Goal: Information Seeking & Learning: Find specific fact

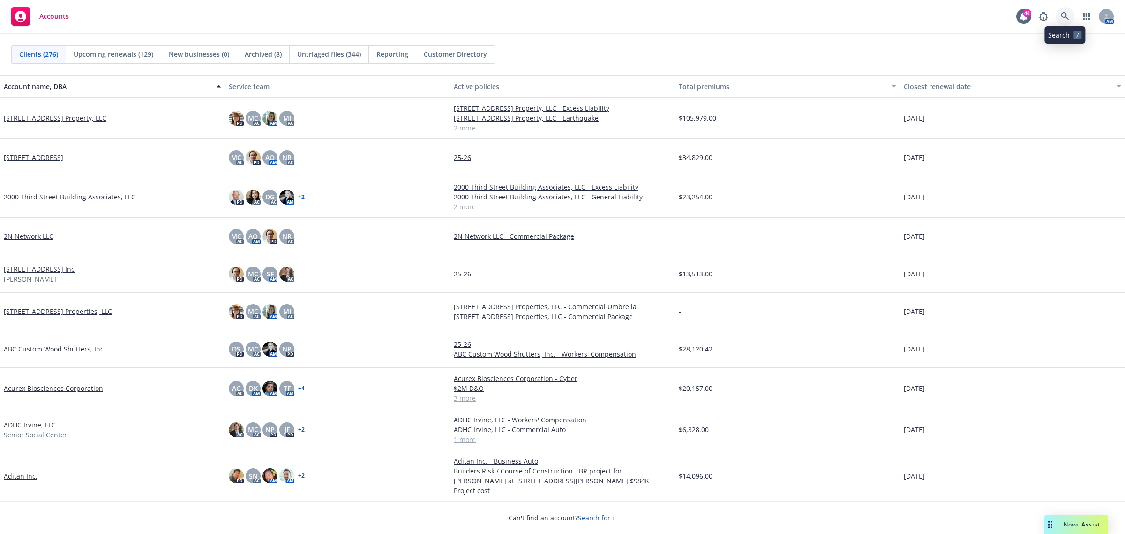
click at [1065, 15] on icon at bounding box center [1065, 16] width 8 height 8
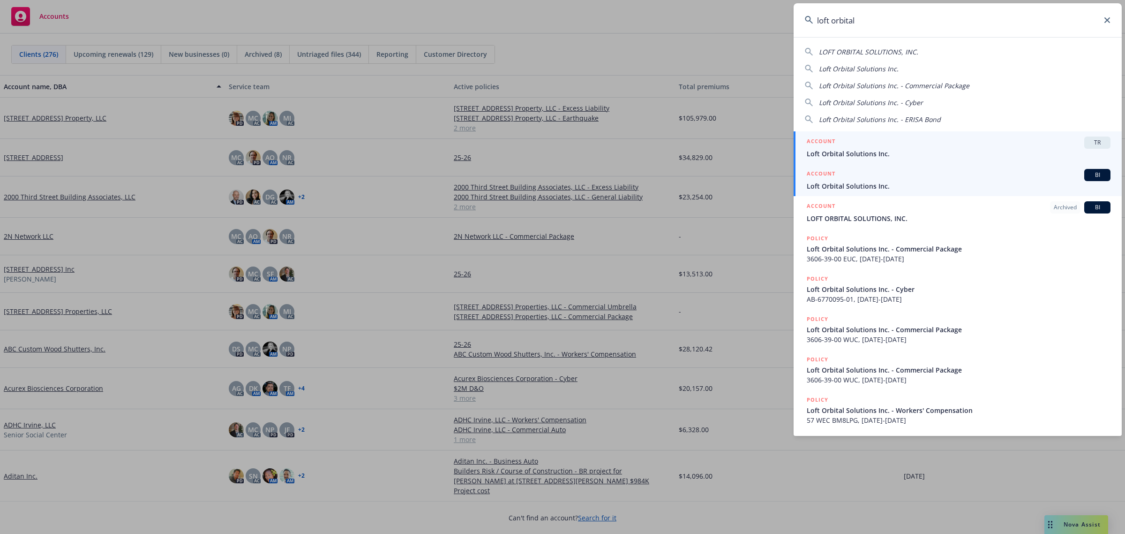
type input "loft orbital"
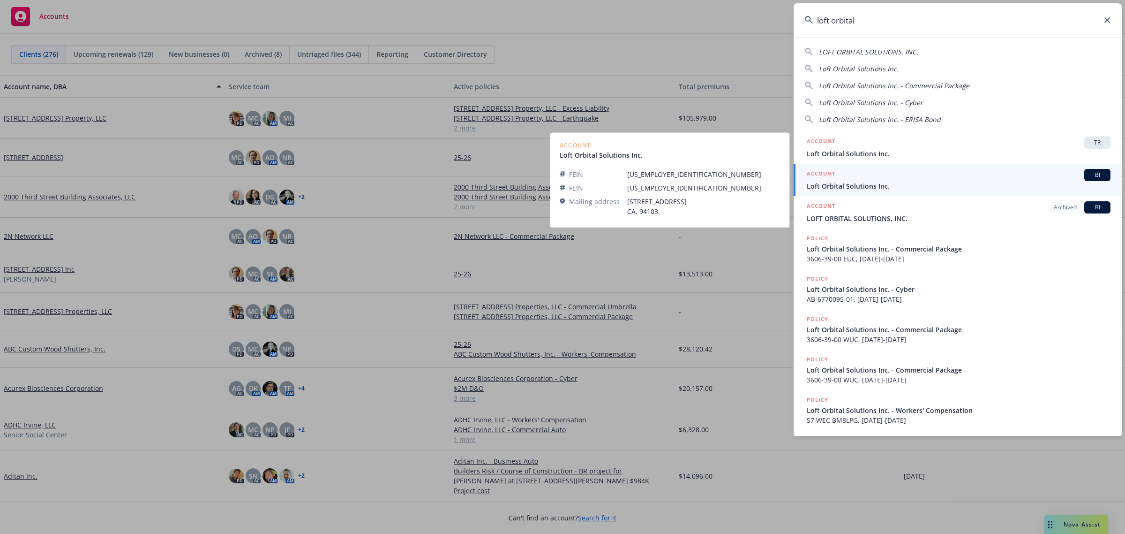
click at [904, 184] on span "Loft Orbital Solutions Inc." at bounding box center [959, 186] width 304 height 10
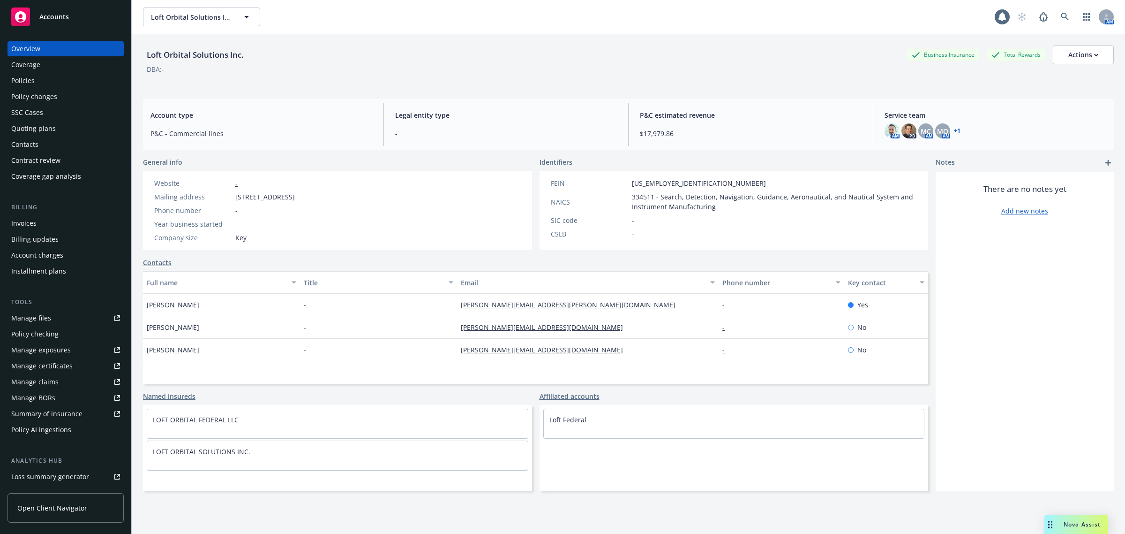
click at [41, 81] on div "Policies" at bounding box center [65, 80] width 109 height 15
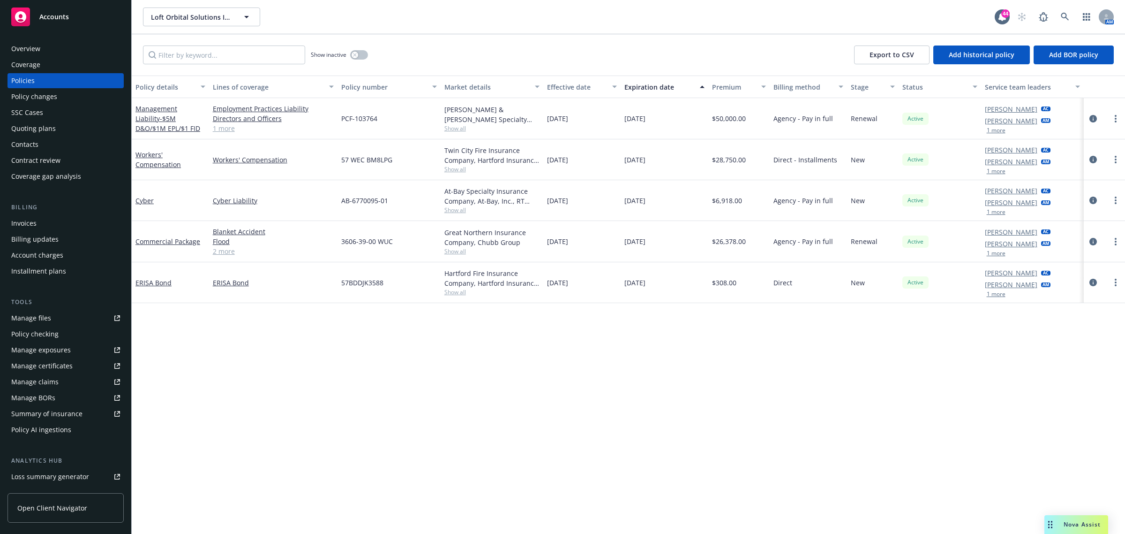
click at [453, 252] on span "Show all" at bounding box center [493, 251] width 96 height 8
click at [1093, 242] on icon "circleInformation" at bounding box center [1094, 242] width 8 height 8
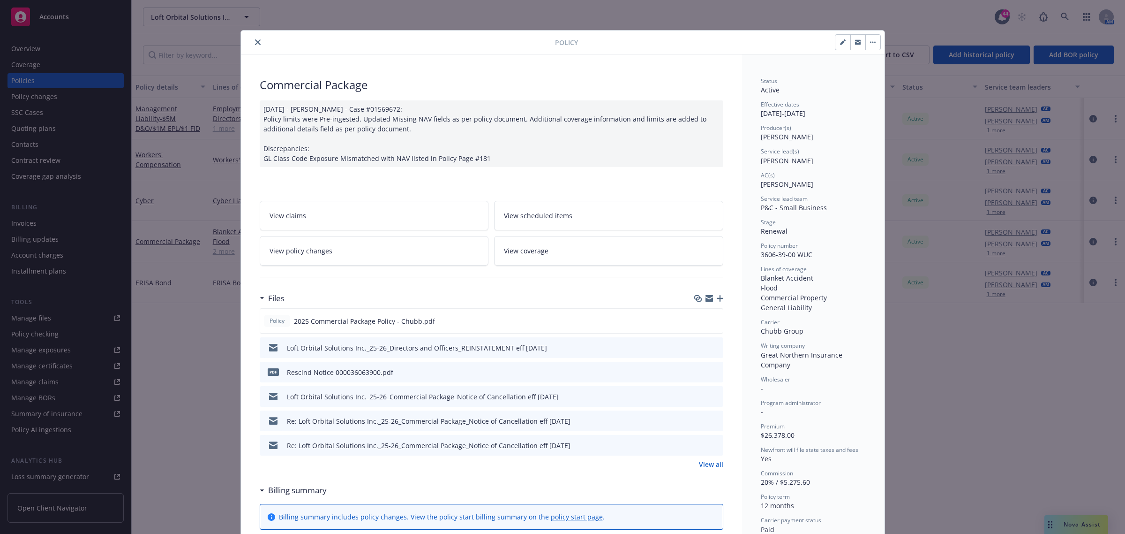
click at [709, 464] on link "View all" at bounding box center [711, 464] width 24 height 10
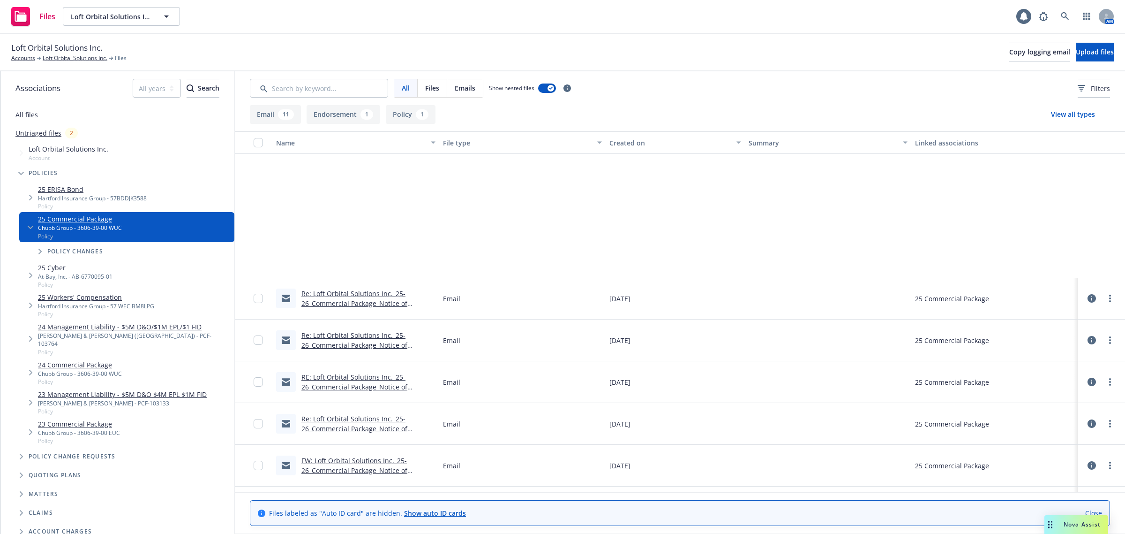
scroll to position [204, 0]
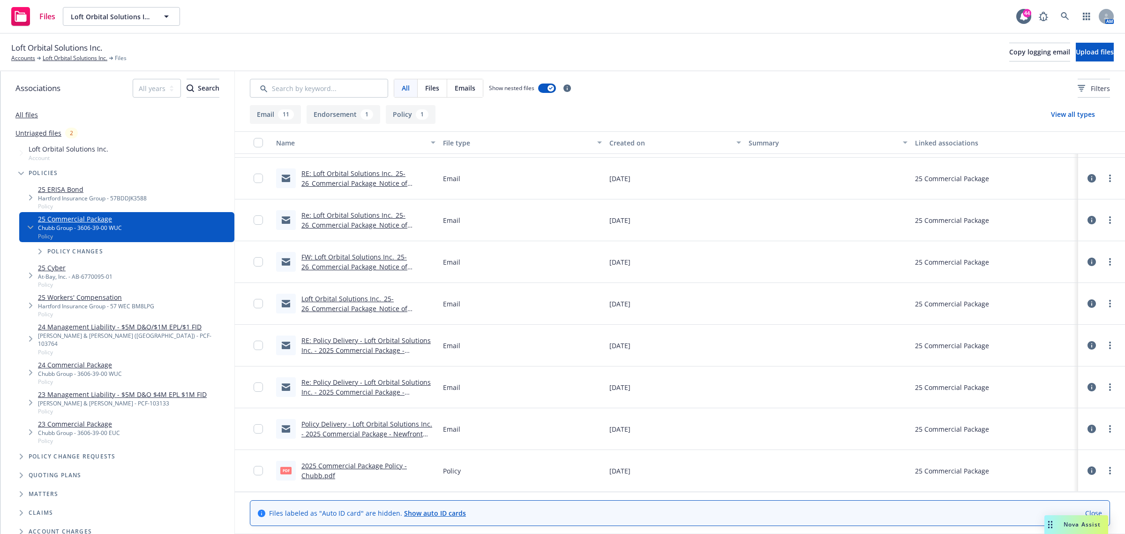
click at [359, 385] on link "Re: Policy Delivery - Loft Orbital Solutions Inc. - 2025 Commercial Package - N…" at bounding box center [366, 391] width 129 height 29
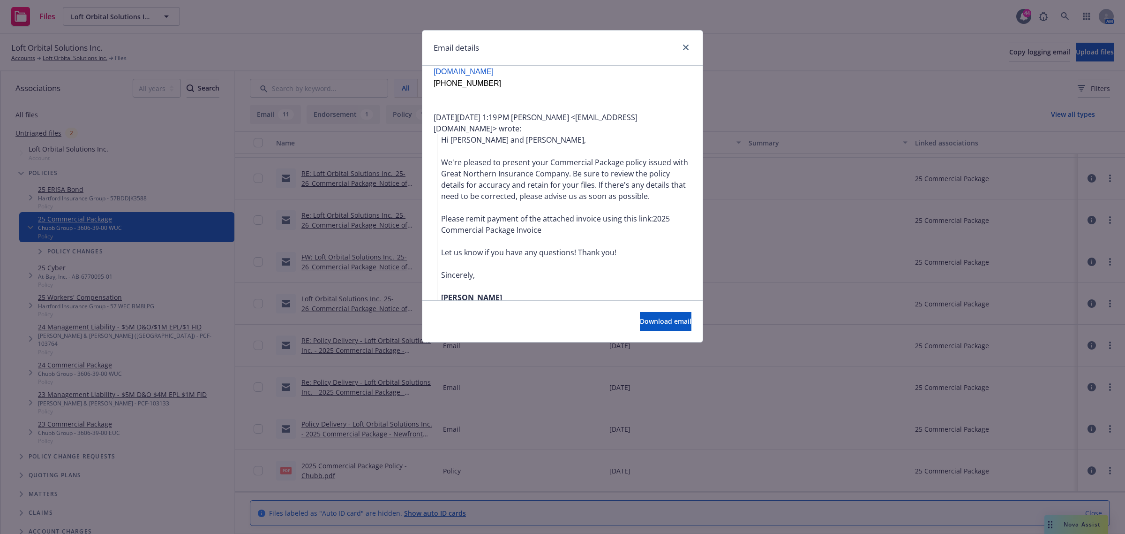
scroll to position [226, 0]
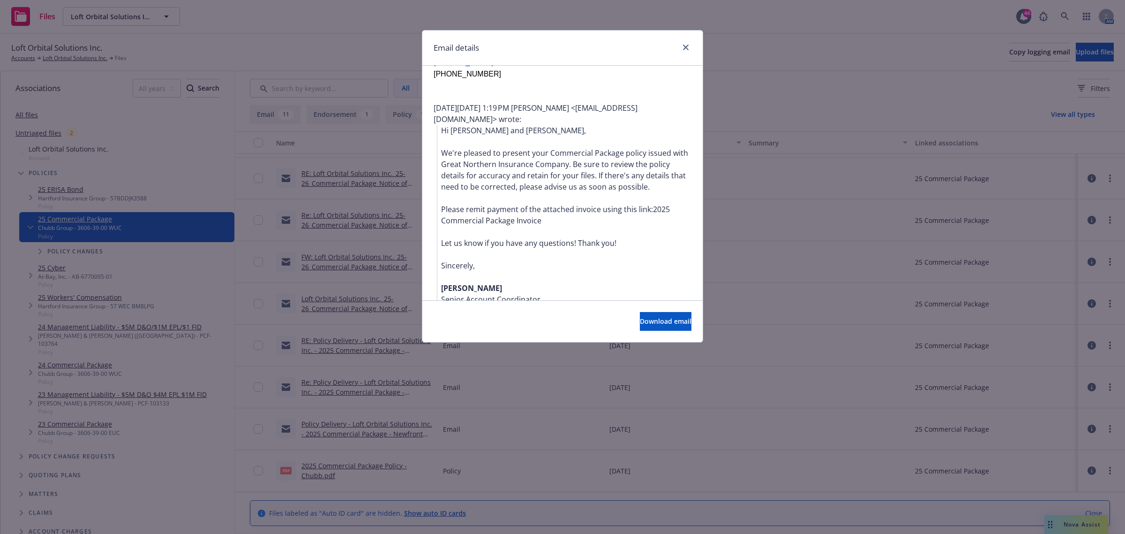
click at [679, 48] on div at bounding box center [684, 48] width 15 height 12
click at [684, 43] on link "close" at bounding box center [685, 47] width 11 height 11
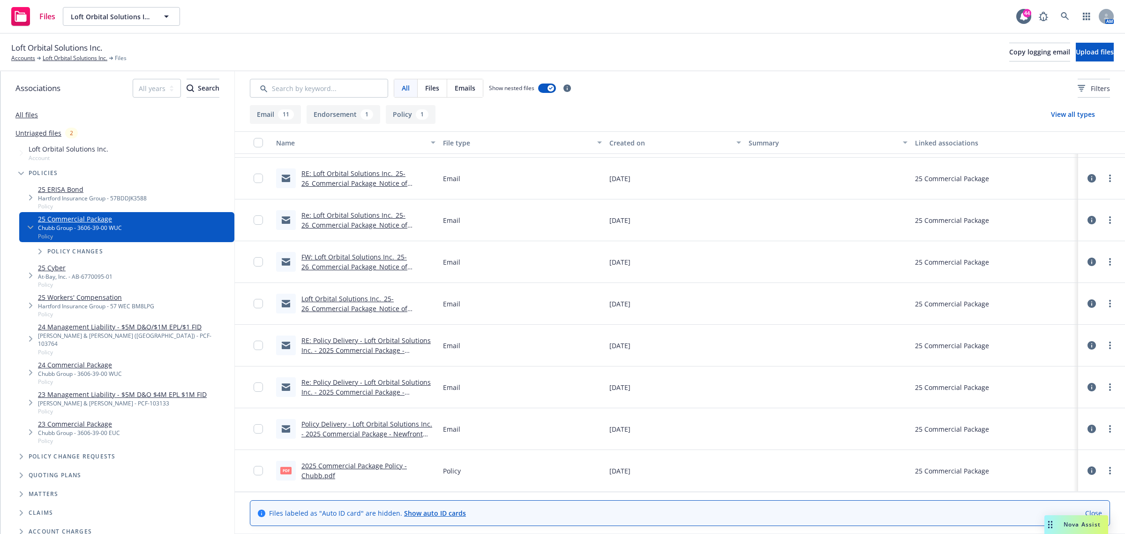
click at [336, 308] on link "Loft Orbital Solutions Inc._25-26_Commercial Package_Notice of Cancellation eff…" at bounding box center [355, 308] width 106 height 29
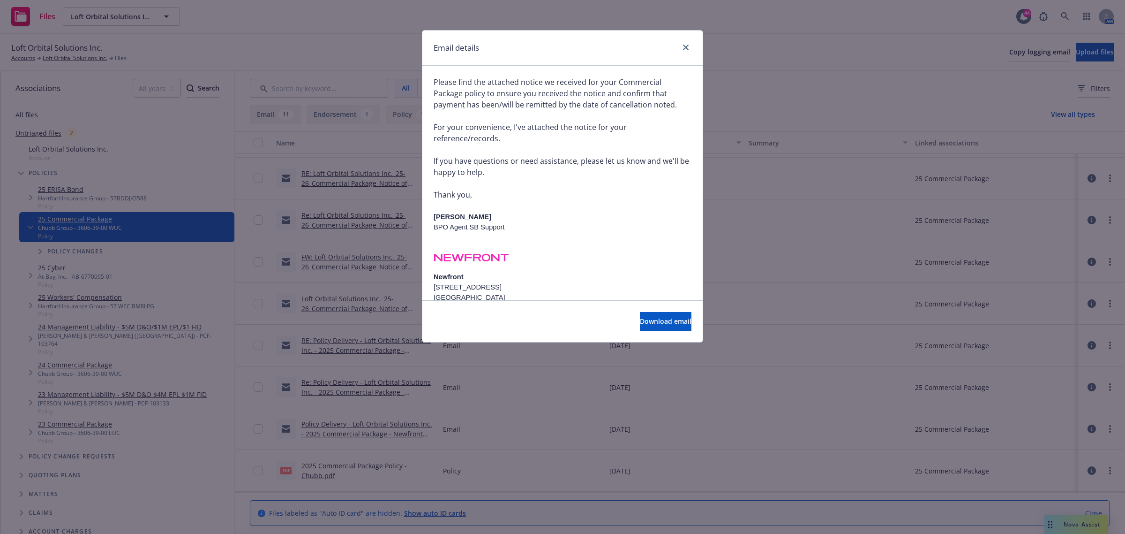
scroll to position [189, 0]
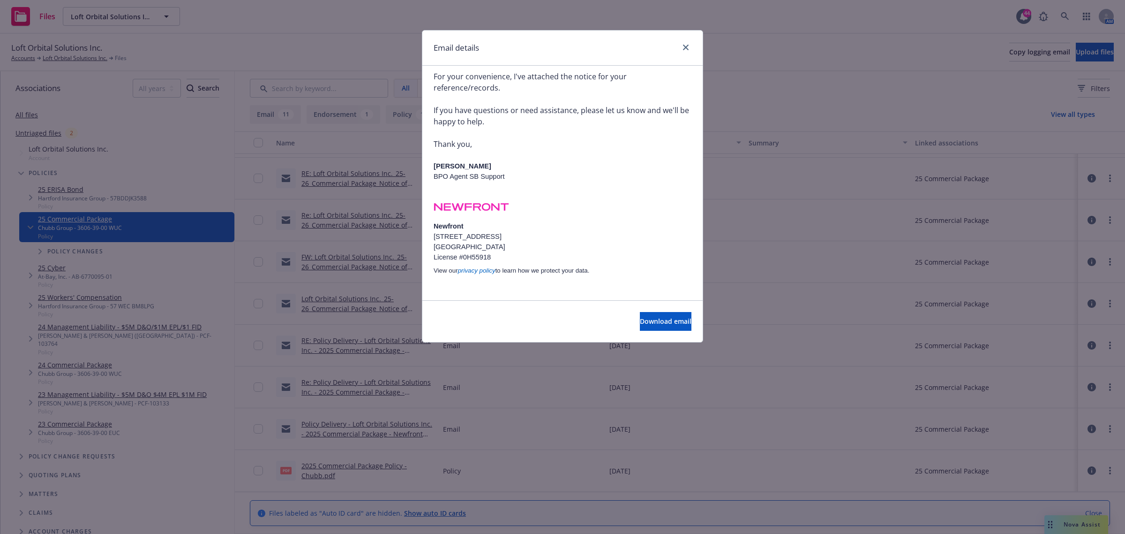
click at [679, 46] on div at bounding box center [684, 48] width 15 height 12
drag, startPoint x: 686, startPoint y: 45, endPoint x: 677, endPoint y: 54, distance: 13.3
click at [687, 45] on icon "close" at bounding box center [686, 48] width 6 height 6
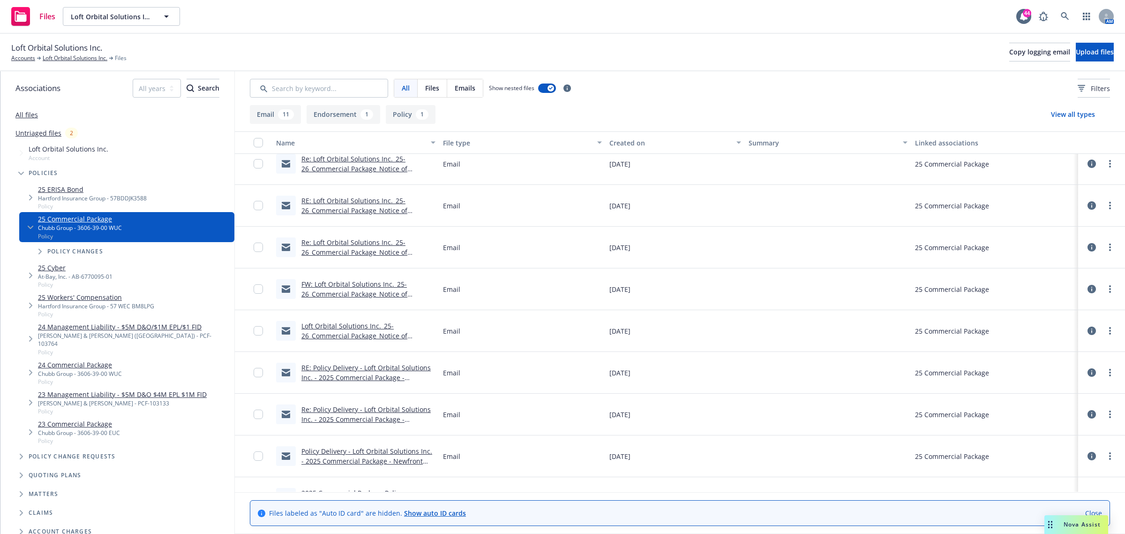
scroll to position [29, 0]
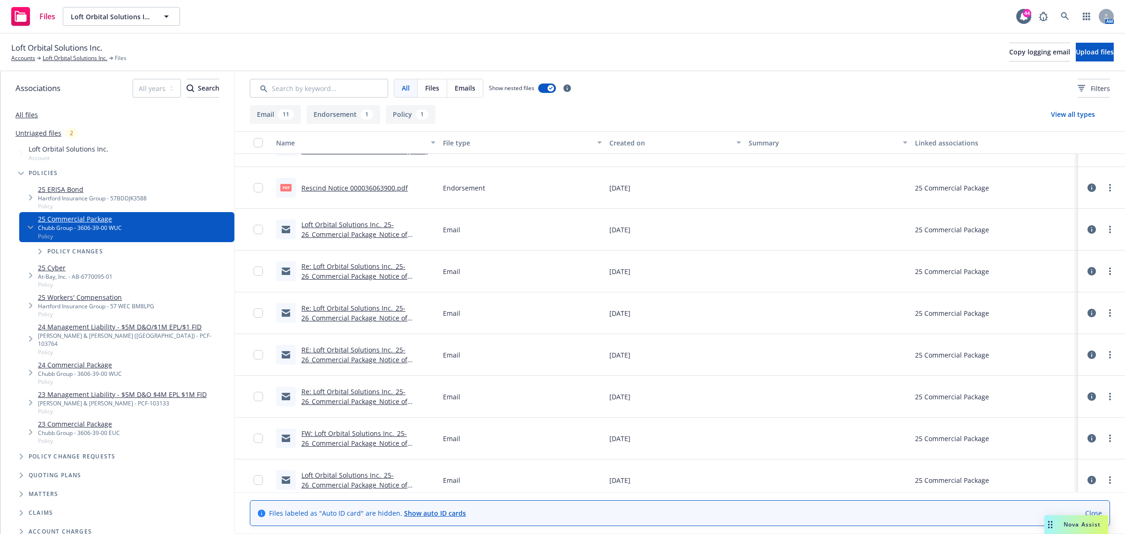
click at [336, 264] on link "Re: Loft Orbital Solutions Inc._25-26_Commercial Package_Notice of Cancellation…" at bounding box center [355, 276] width 106 height 29
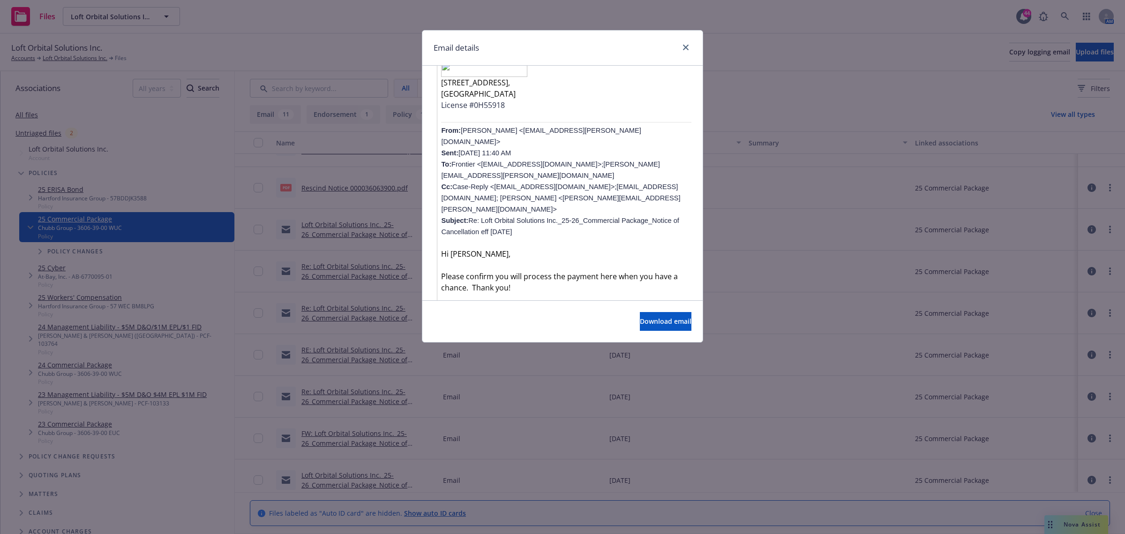
scroll to position [902, 0]
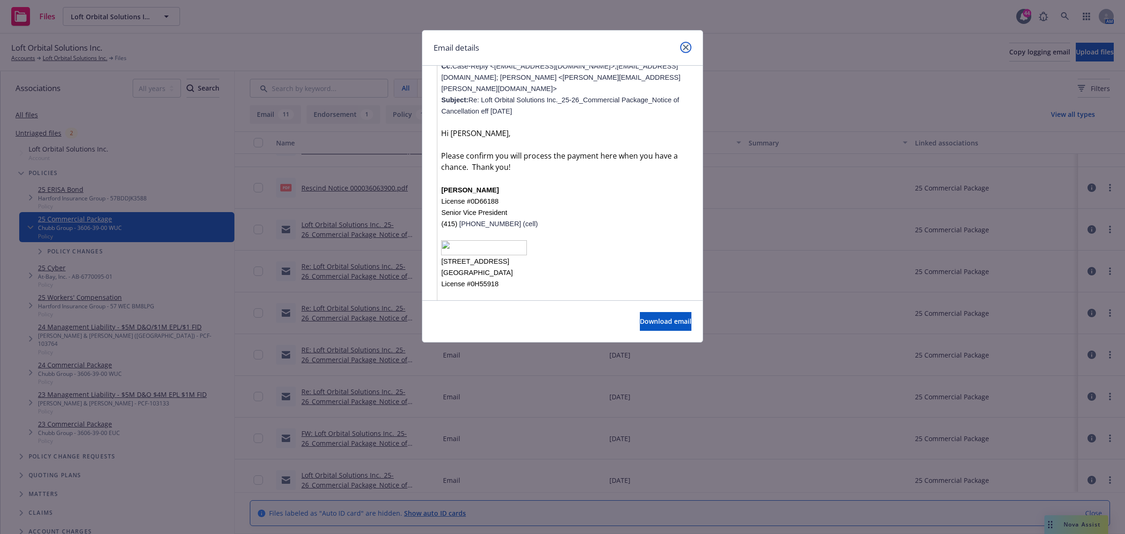
click at [682, 50] on link "close" at bounding box center [685, 47] width 11 height 11
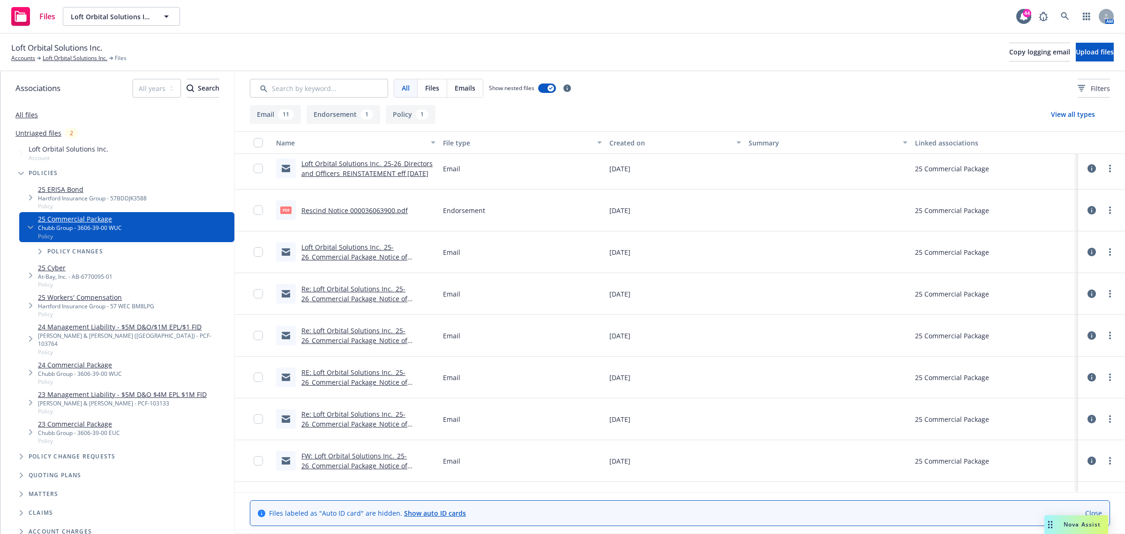
scroll to position [0, 0]
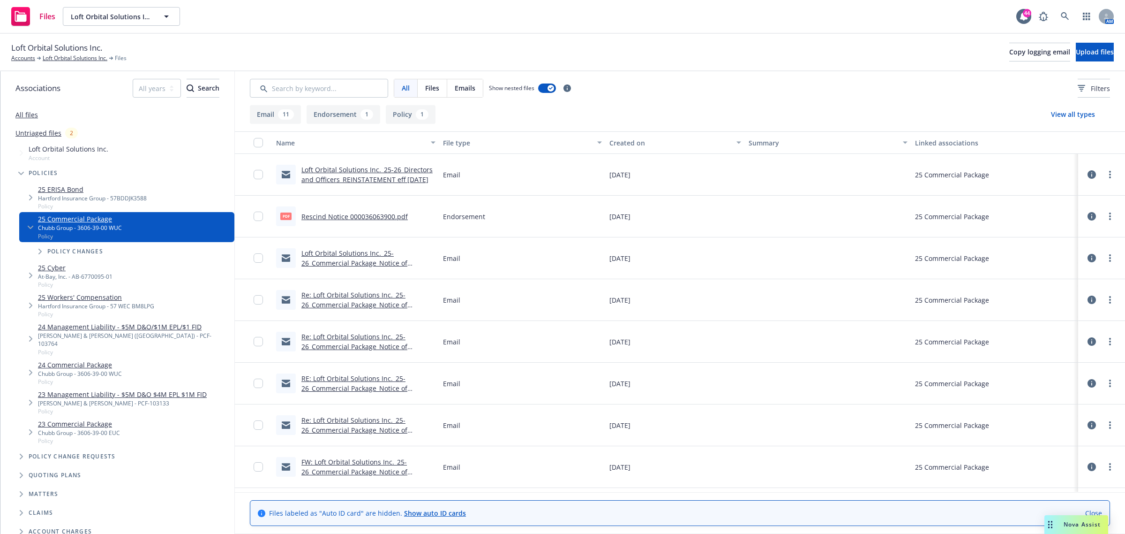
click at [378, 169] on link "Loft Orbital Solutions Inc._25-26_Directors and Officers_REINSTATEMENT eff 08-0…" at bounding box center [367, 174] width 131 height 19
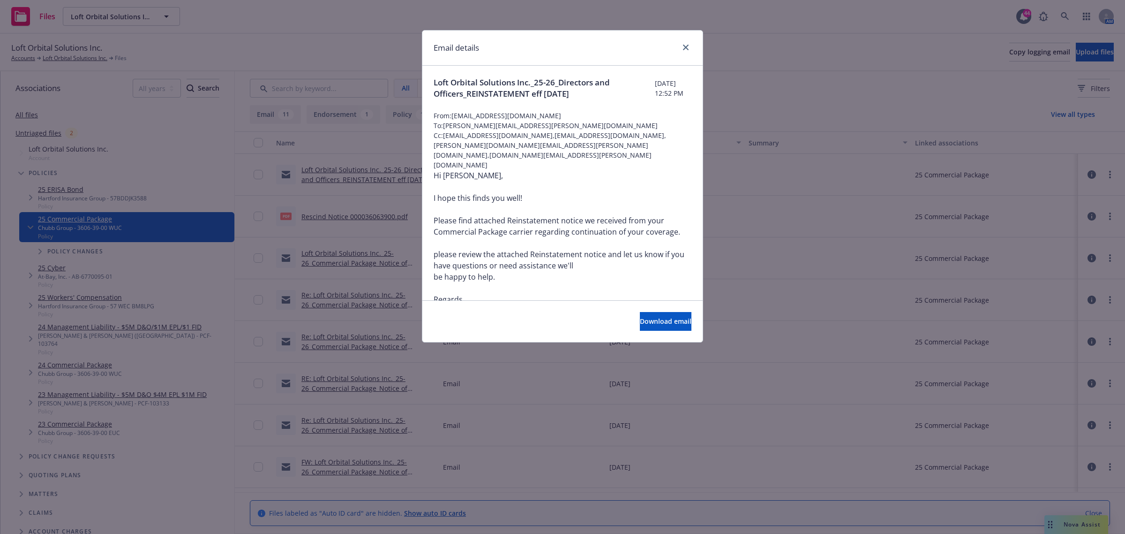
click at [699, 48] on div "Email details" at bounding box center [562, 47] width 280 height 35
click at [692, 45] on div "Email details" at bounding box center [562, 47] width 280 height 35
click at [680, 47] on link "close" at bounding box center [685, 47] width 11 height 11
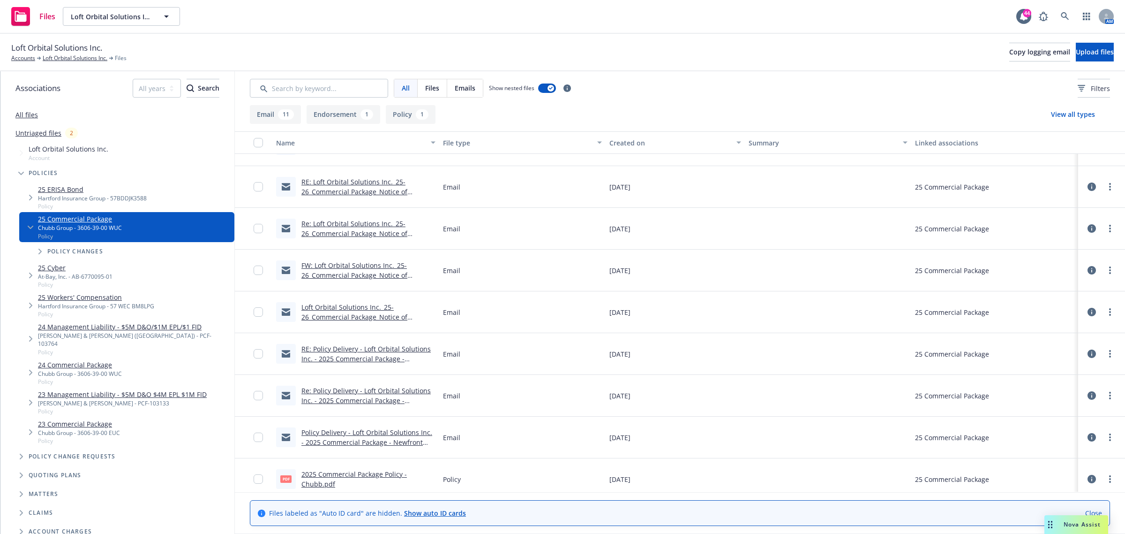
scroll to position [204, 0]
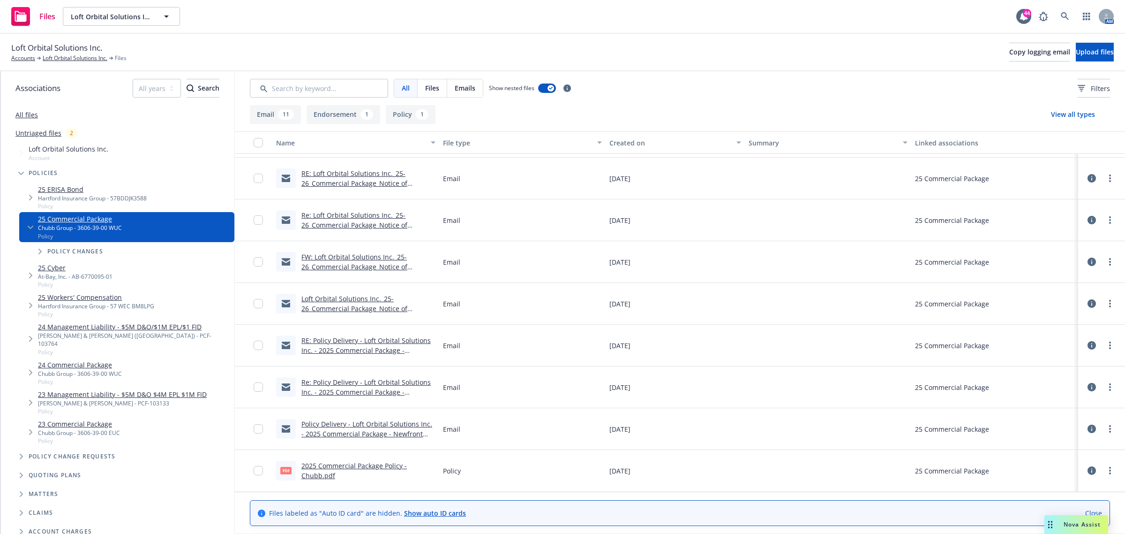
click at [369, 467] on link "2025 Commercial Package Policy - Chubb.pdf" at bounding box center [355, 470] width 106 height 19
click at [88, 57] on link "Loft Orbital Solutions Inc." at bounding box center [75, 58] width 65 height 8
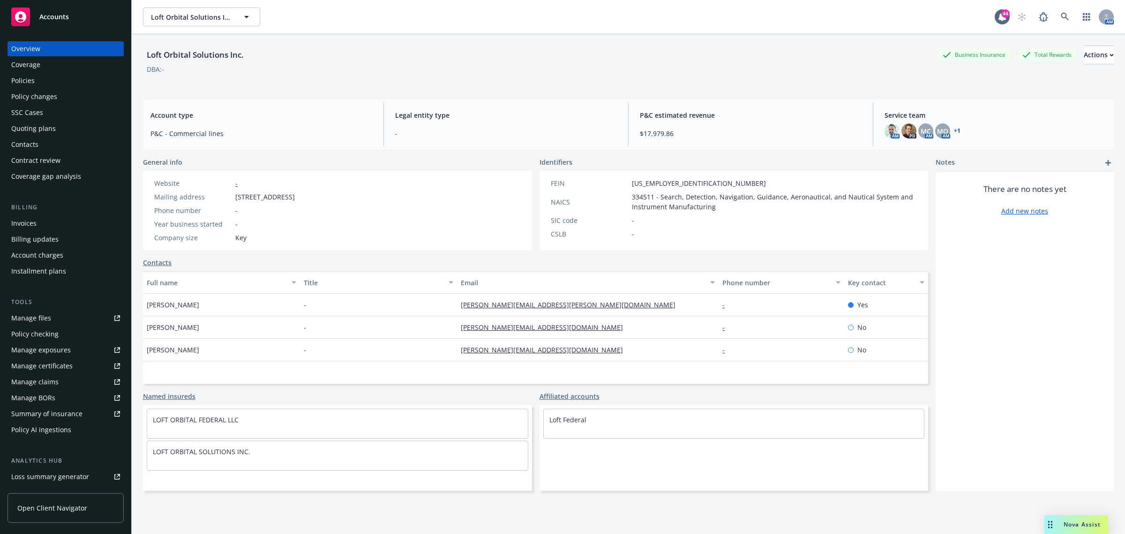
click at [52, 88] on div "Policies" at bounding box center [65, 80] width 109 height 15
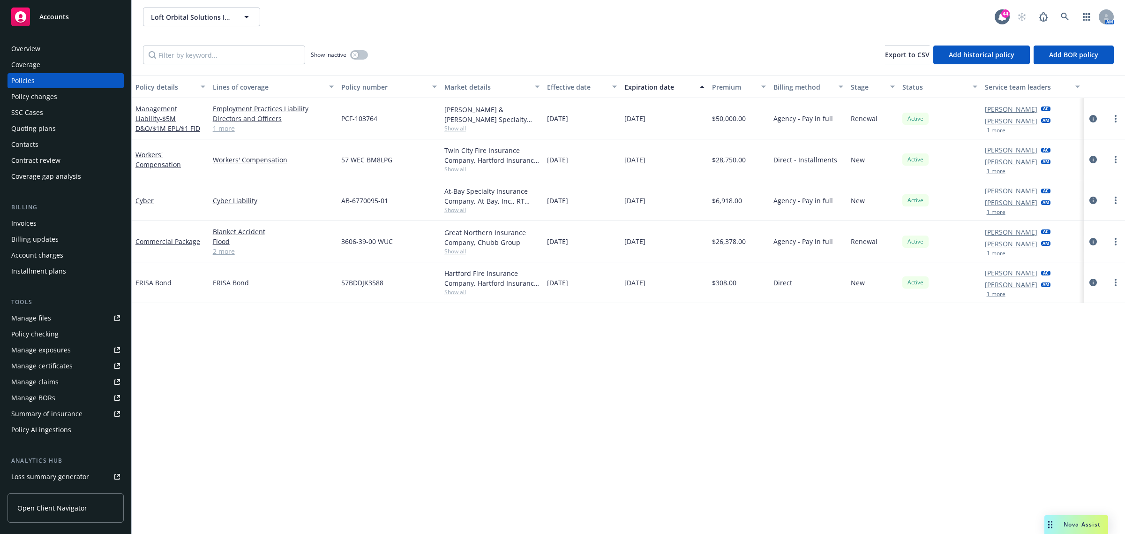
click at [221, 251] on link "2 more" at bounding box center [273, 251] width 121 height 10
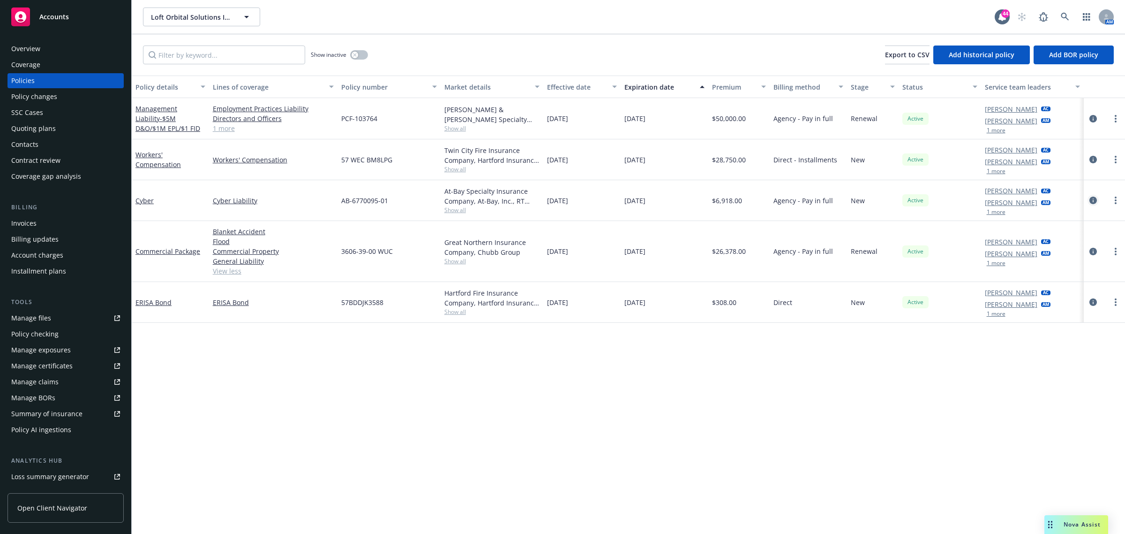
click at [1088, 201] on link "circleInformation" at bounding box center [1093, 200] width 11 height 11
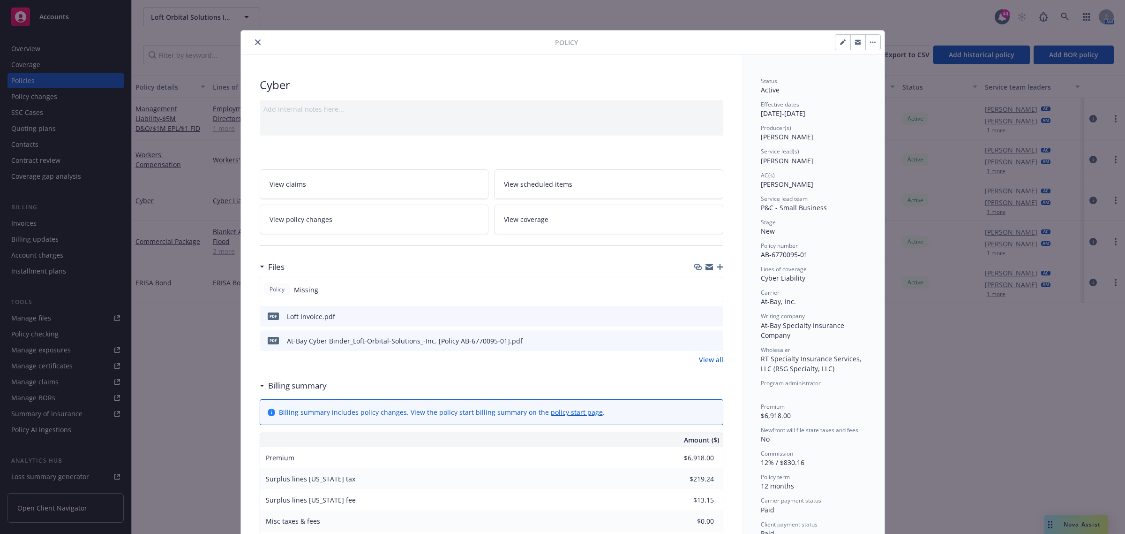
click at [252, 41] on button "close" at bounding box center [257, 42] width 11 height 11
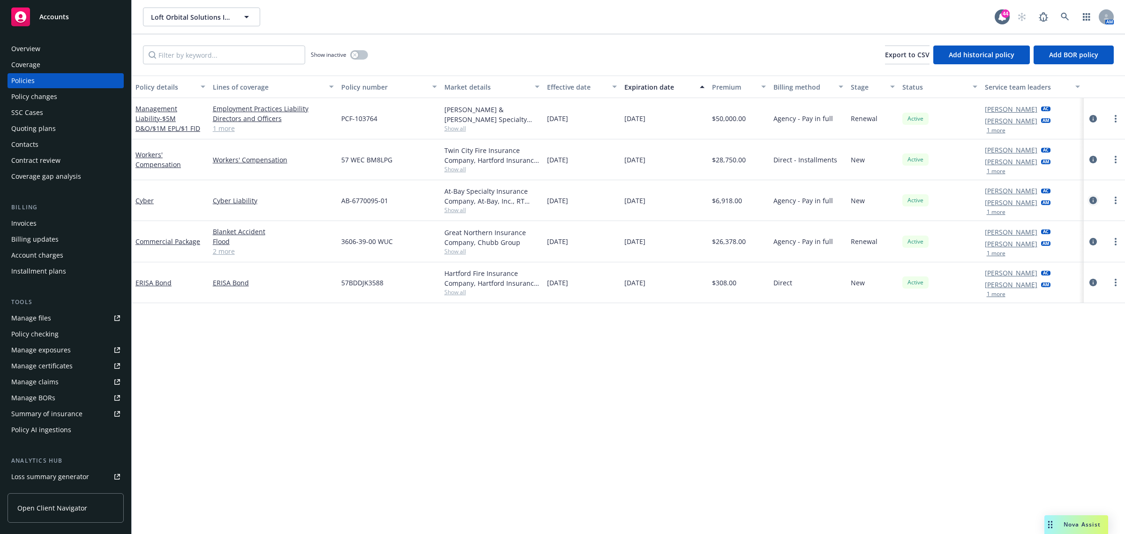
click at [1093, 199] on icon "circleInformation" at bounding box center [1094, 200] width 8 height 8
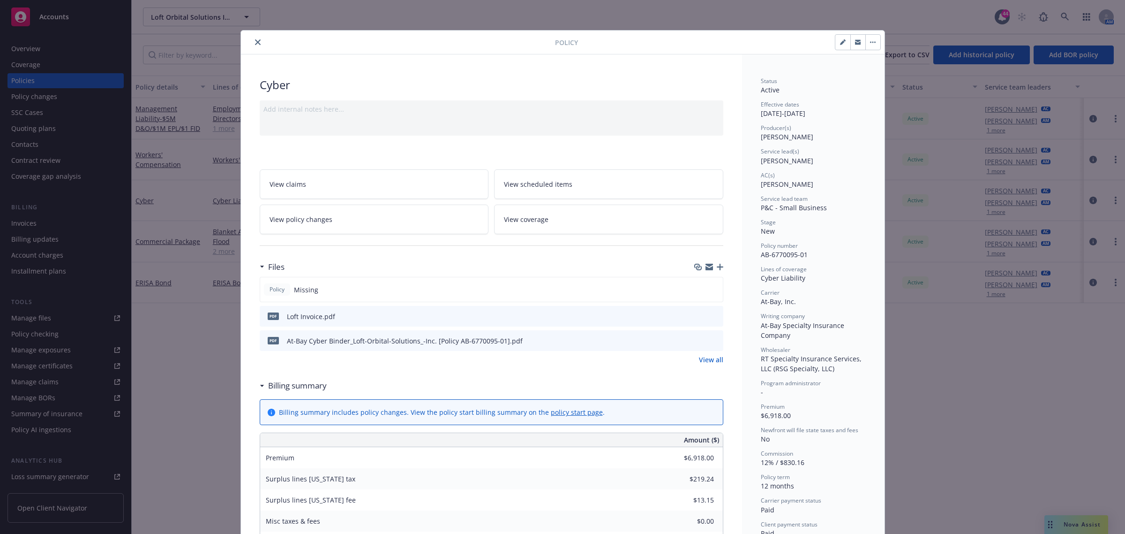
scroll to position [28, 0]
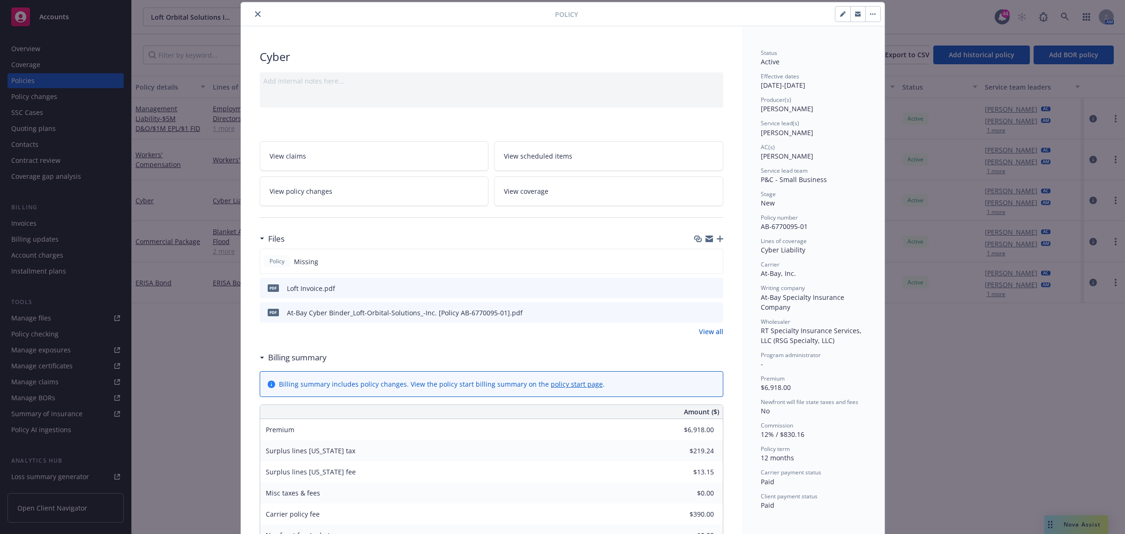
click at [702, 331] on link "View all" at bounding box center [711, 331] width 24 height 10
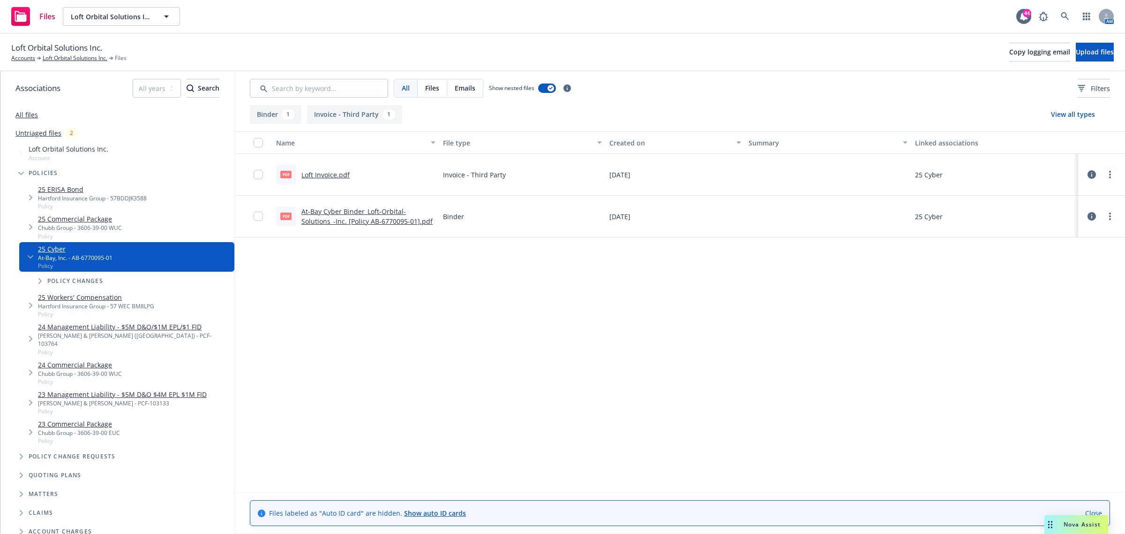
click at [352, 219] on link "At-Bay Cyber Binder_Loft-Orbital-Solutions_-Inc. [Policy AB-6770095-01].pdf" at bounding box center [367, 216] width 131 height 19
click at [319, 174] on link "Loft Invoice.pdf" at bounding box center [326, 174] width 48 height 9
click at [328, 176] on link "Loft Invoice.pdf" at bounding box center [326, 174] width 48 height 9
click at [55, 57] on link "Loft Orbital Solutions Inc." at bounding box center [75, 58] width 65 height 8
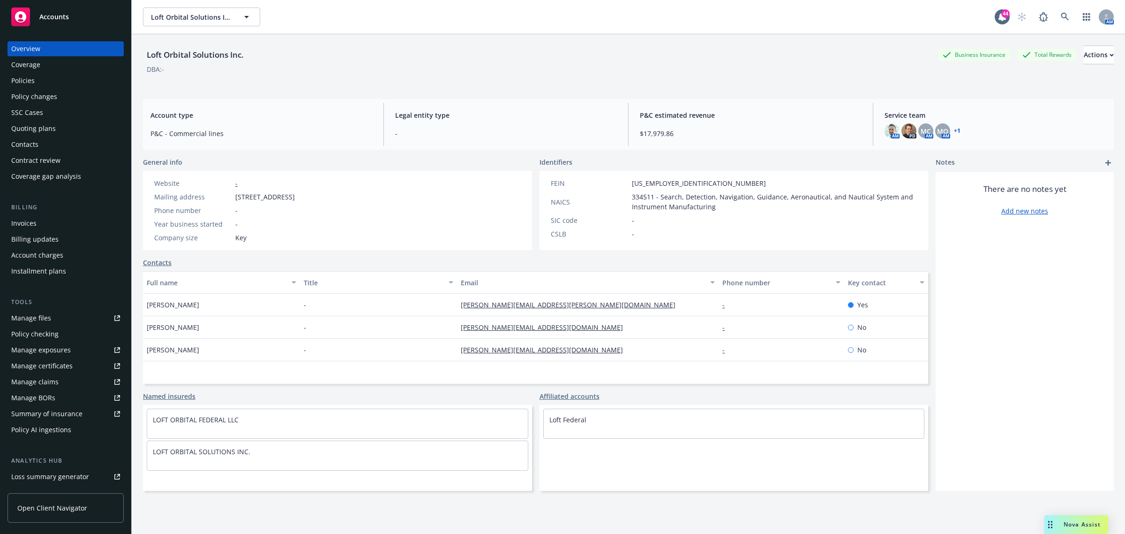
click at [47, 84] on div "Policies" at bounding box center [65, 80] width 109 height 15
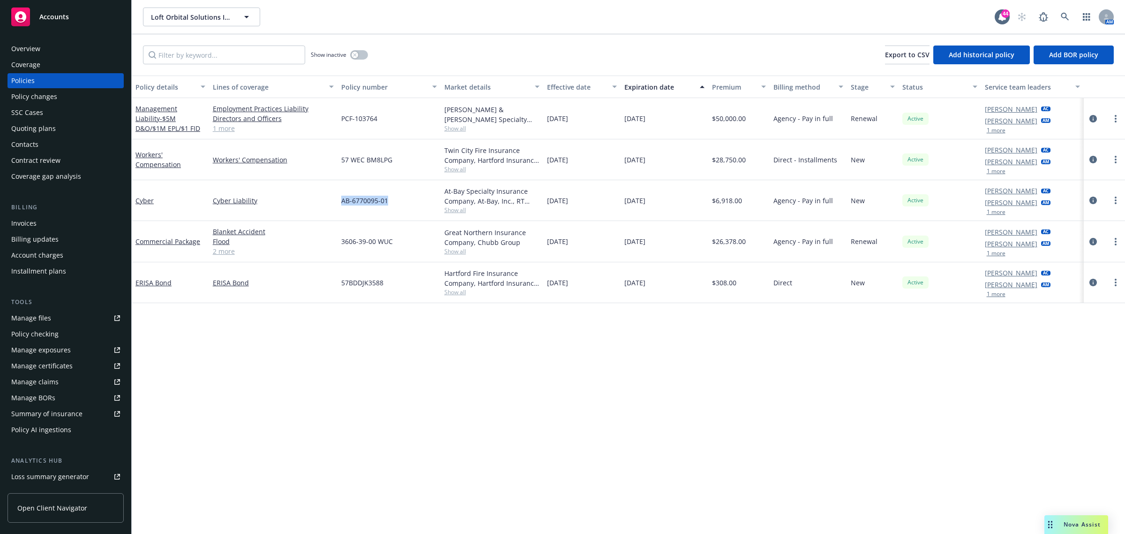
drag, startPoint x: 397, startPoint y: 200, endPoint x: 337, endPoint y: 204, distance: 60.2
click at [337, 204] on div "Cyber Cyber Liability AB-6770095-01 At-Bay Specialty Insurance Company, At-Bay,…" at bounding box center [629, 200] width 994 height 41
copy div "AB-6770095-01"
click at [62, 76] on div "Policies" at bounding box center [65, 80] width 109 height 15
click at [47, 54] on div "Overview" at bounding box center [65, 48] width 109 height 15
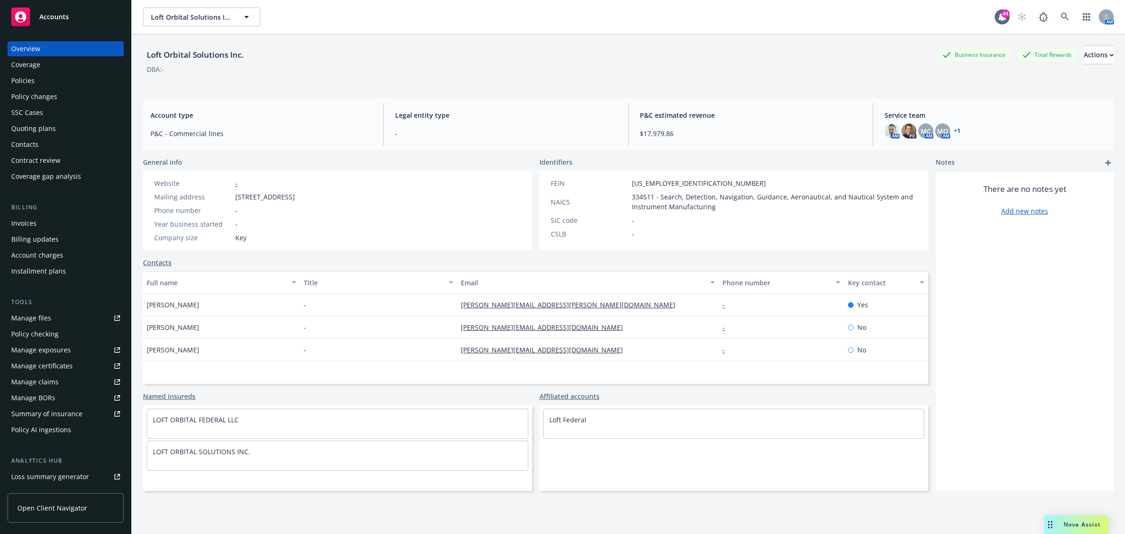
click at [12, 78] on div "Policies" at bounding box center [22, 80] width 23 height 15
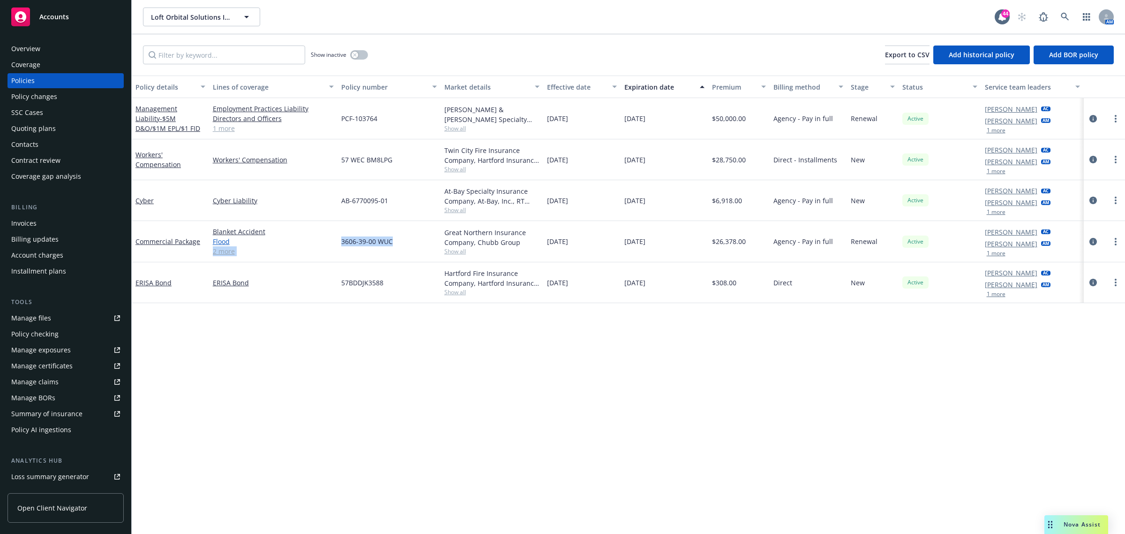
drag, startPoint x: 405, startPoint y: 246, endPoint x: 328, endPoint y: 243, distance: 76.5
click at [328, 243] on div "Commercial Package Blanket Accident Flood Commercial Property General Liability…" at bounding box center [629, 241] width 994 height 41
click at [417, 242] on div "3606-39-00 WUC" at bounding box center [389, 241] width 103 height 41
drag, startPoint x: 401, startPoint y: 246, endPoint x: 337, endPoint y: 246, distance: 64.2
click at [337, 246] on div "Commercial Package Blanket Accident Flood Commercial Property General Liability…" at bounding box center [629, 241] width 994 height 41
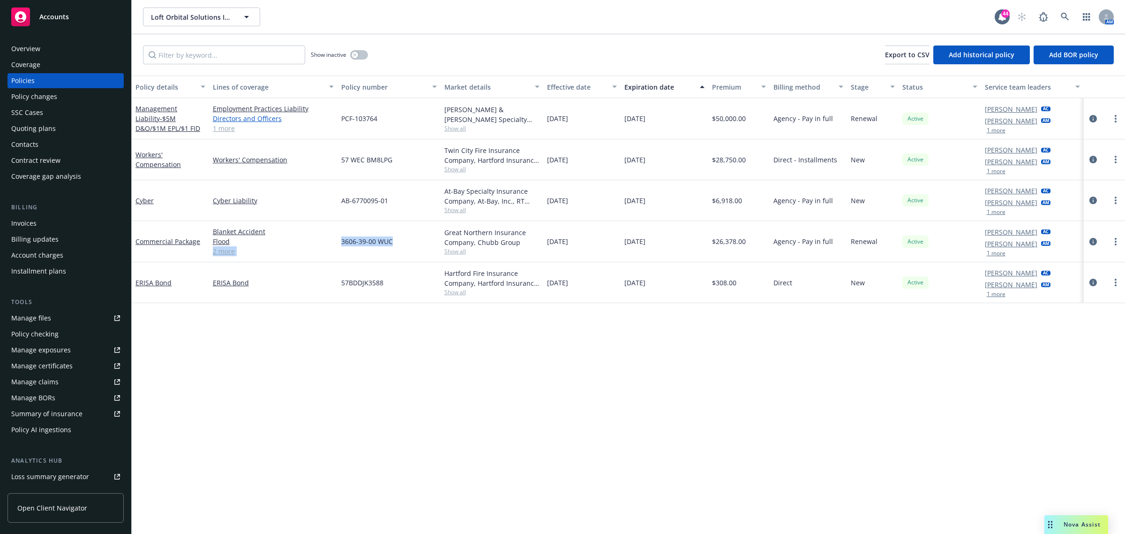
copy div "Commercial Property General Liability 2 more 3606-39-00 WUC"
click at [399, 245] on div "3606-39-00 WUC" at bounding box center [389, 241] width 103 height 41
drag, startPoint x: 399, startPoint y: 245, endPoint x: 339, endPoint y: 242, distance: 60.6
click at [339, 242] on div "3606-39-00 WUC" at bounding box center [389, 241] width 103 height 41
click at [1061, 17] on icon at bounding box center [1065, 17] width 8 height 8
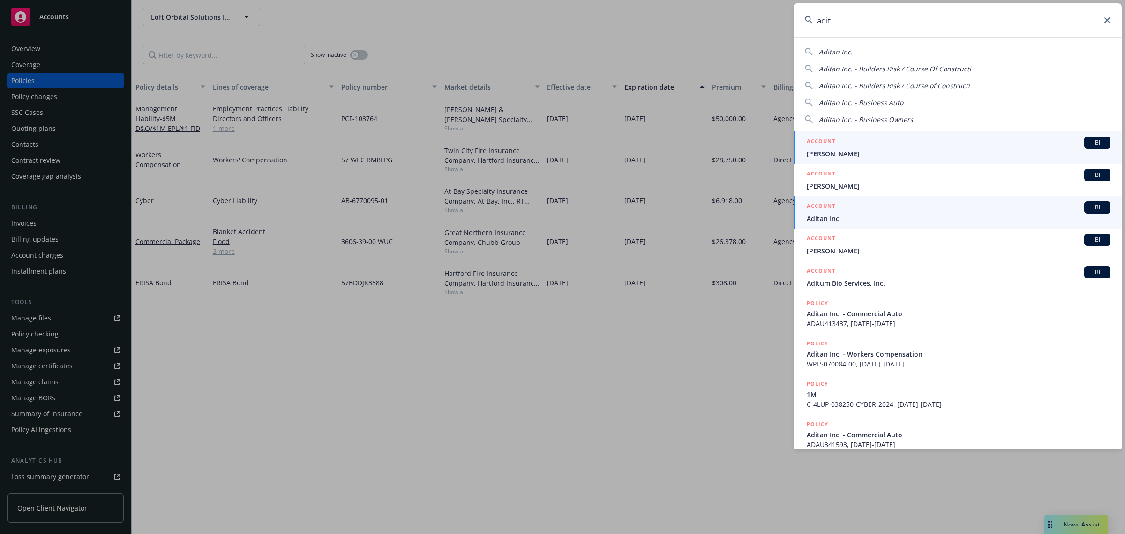
type input "adit"
click at [856, 216] on span "Aditan Inc." at bounding box center [959, 218] width 304 height 10
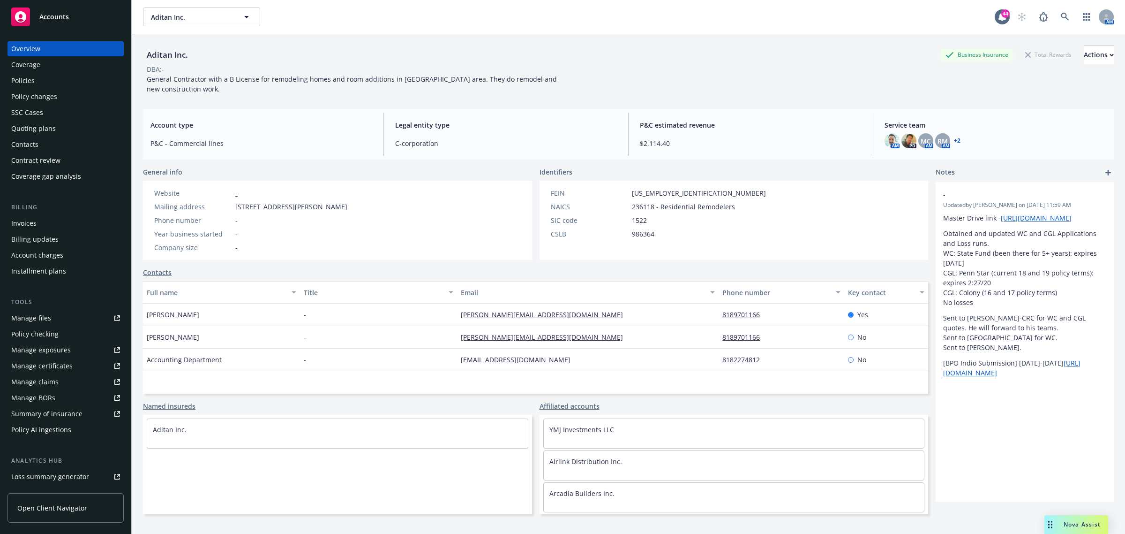
click at [27, 85] on div "Policies" at bounding box center [22, 80] width 23 height 15
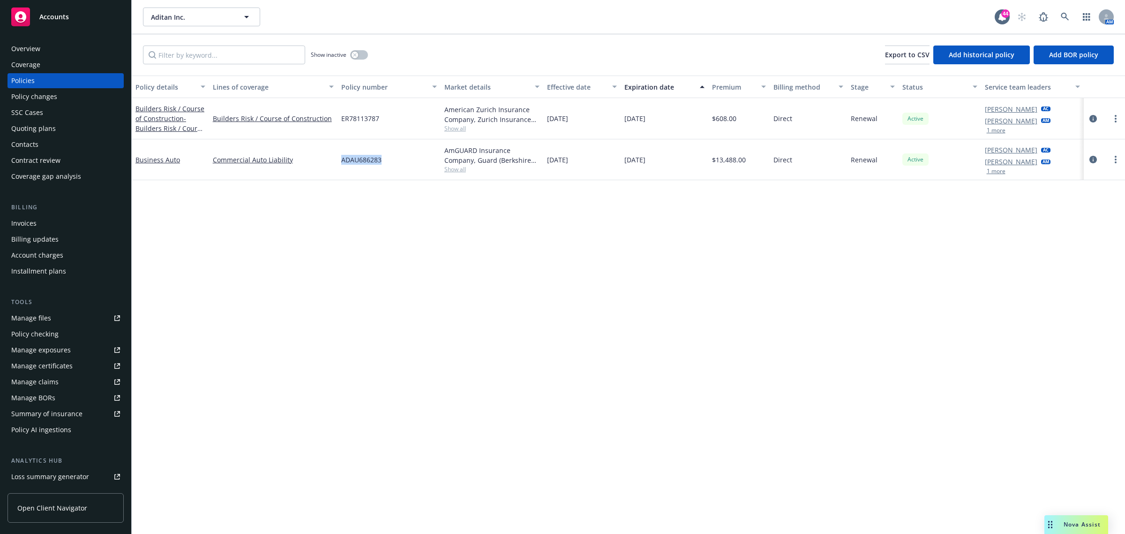
drag, startPoint x: 401, startPoint y: 158, endPoint x: 336, endPoint y: 165, distance: 65.6
click at [336, 165] on div "Business Auto Commercial Auto Liability ADAU686283 AmGUARD Insurance Company, G…" at bounding box center [629, 159] width 994 height 41
copy div "ADAU686283"
click at [453, 172] on span "Show all" at bounding box center [493, 169] width 96 height 8
click at [460, 167] on span "Show all" at bounding box center [493, 169] width 96 height 8
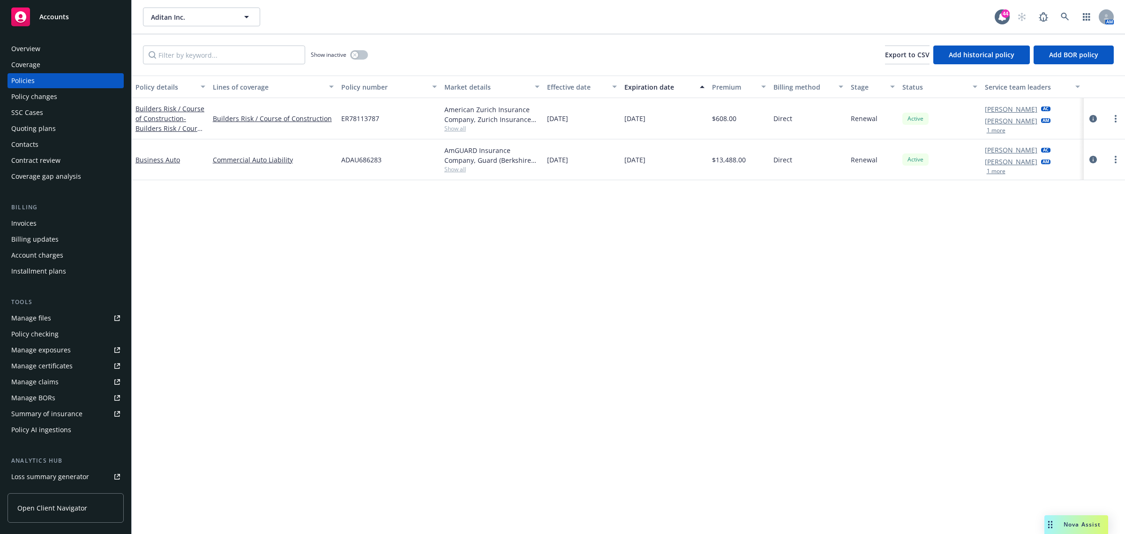
click at [460, 167] on span "Show all" at bounding box center [493, 169] width 96 height 8
click at [1088, 163] on link "circleInformation" at bounding box center [1093, 159] width 11 height 11
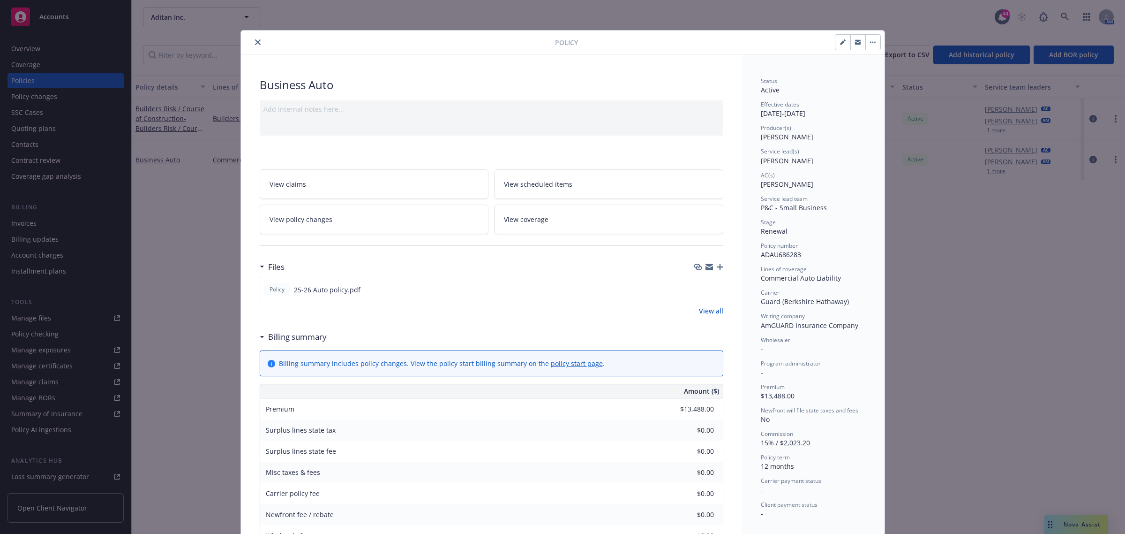
click at [256, 42] on icon "close" at bounding box center [258, 42] width 6 height 6
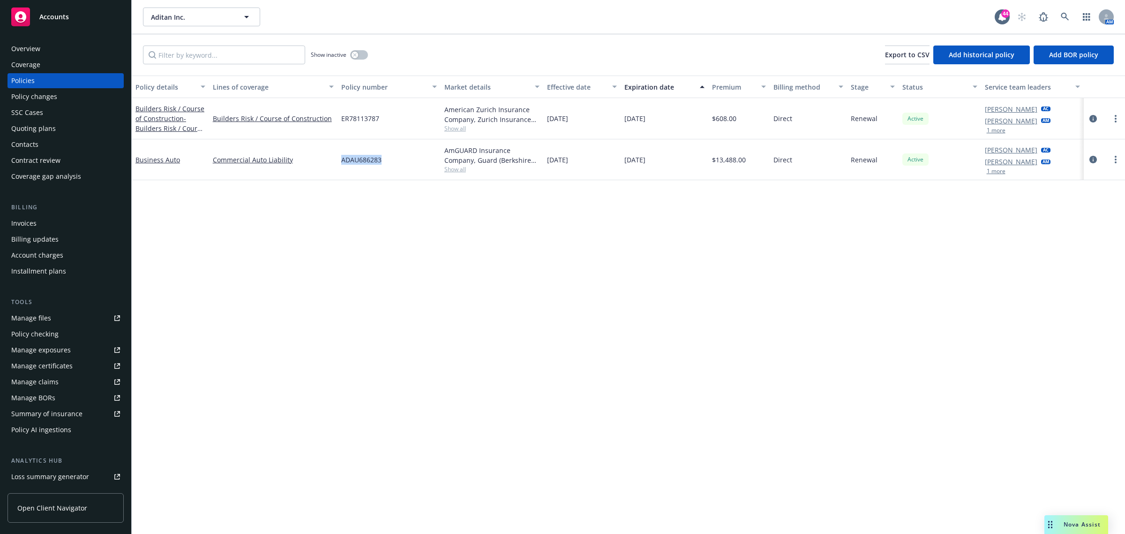
drag, startPoint x: 395, startPoint y: 160, endPoint x: 335, endPoint y: 161, distance: 59.6
click at [335, 161] on div "Business Auto Commercial Auto Liability ADAU686283 AmGUARD Insurance Company, G…" at bounding box center [629, 159] width 994 height 41
copy div "ADAU686283"
